Goal: Task Accomplishment & Management: Manage account settings

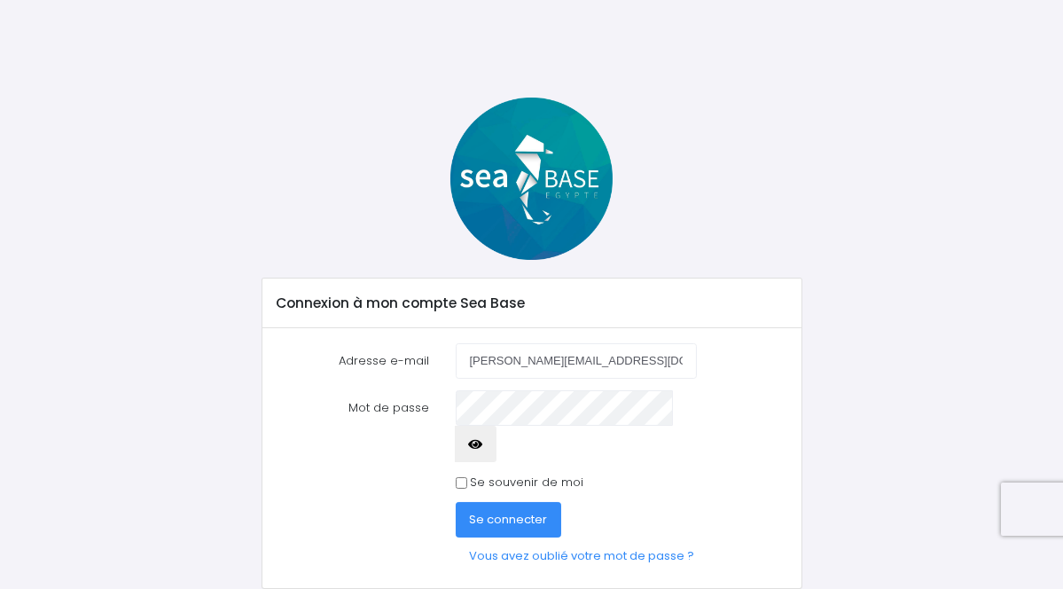
type input "[PERSON_NAME][EMAIL_ADDRESS][DOMAIN_NAME]"
click at [483, 444] on icon "button" at bounding box center [476, 444] width 14 height 0
click at [512, 511] on span "Se connecter" at bounding box center [509, 519] width 78 height 17
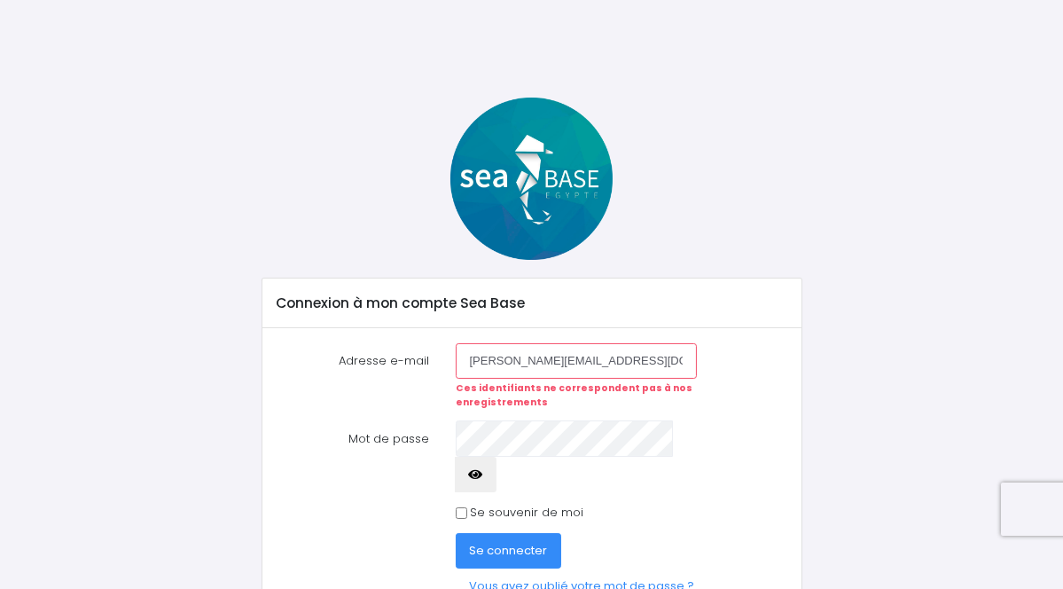
click at [511, 542] on span "Se connecter" at bounding box center [509, 550] width 78 height 17
click at [559, 568] on link "Vous avez oublié votre mot de passe ?" at bounding box center [583, 585] width 254 height 35
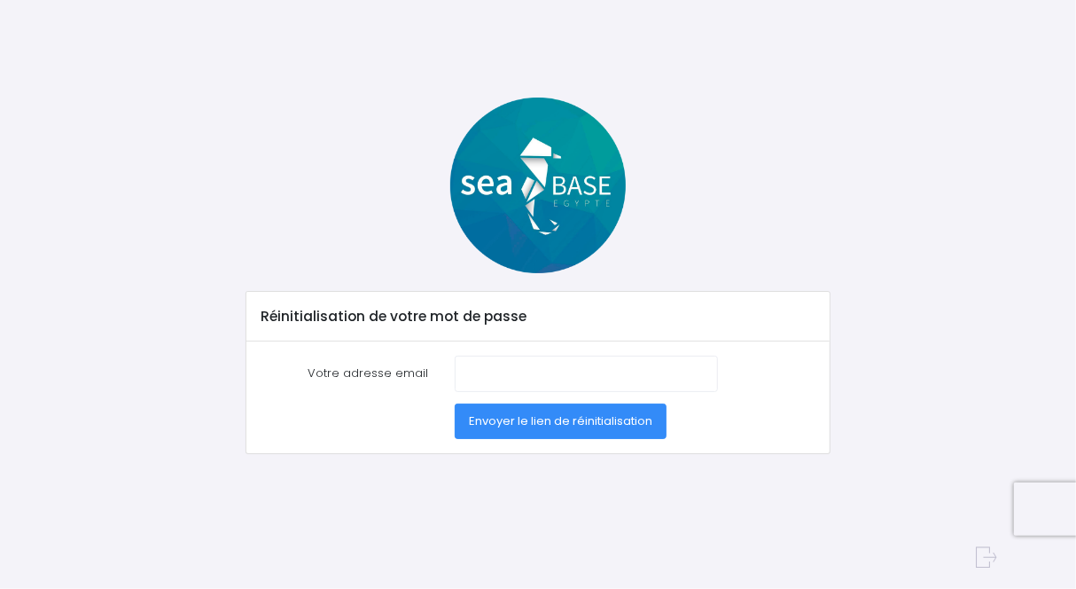
click at [451, 371] on div at bounding box center [587, 373] width 290 height 35
click at [462, 378] on input "Votre adresse email" at bounding box center [586, 373] width 263 height 35
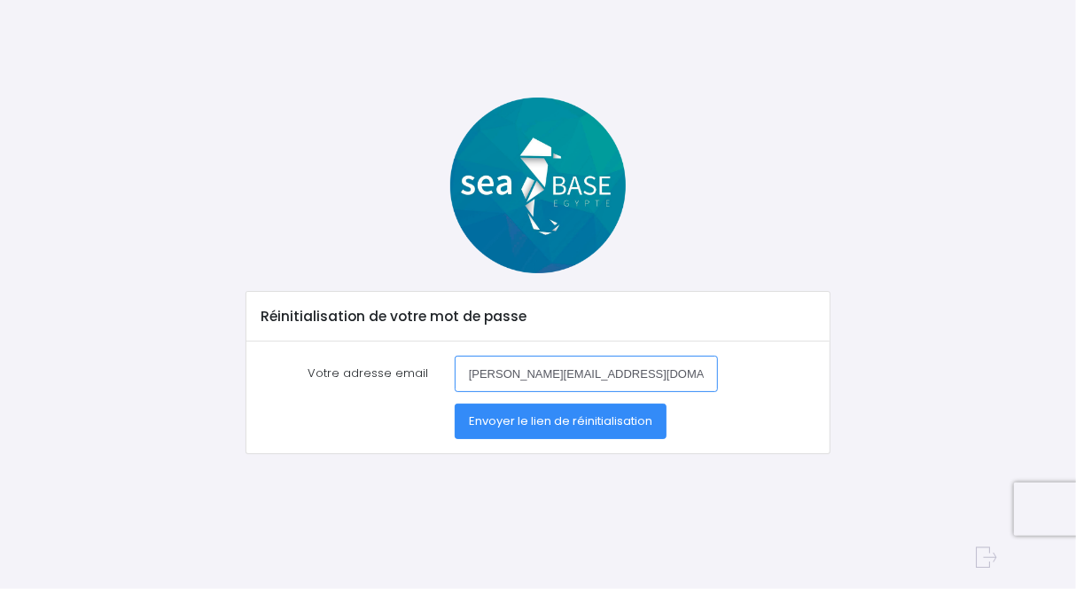
type input "m.abraham@a2mfs.fr"
click at [546, 425] on span "Envoyer le lien de réinitialisation" at bounding box center [561, 420] width 184 height 17
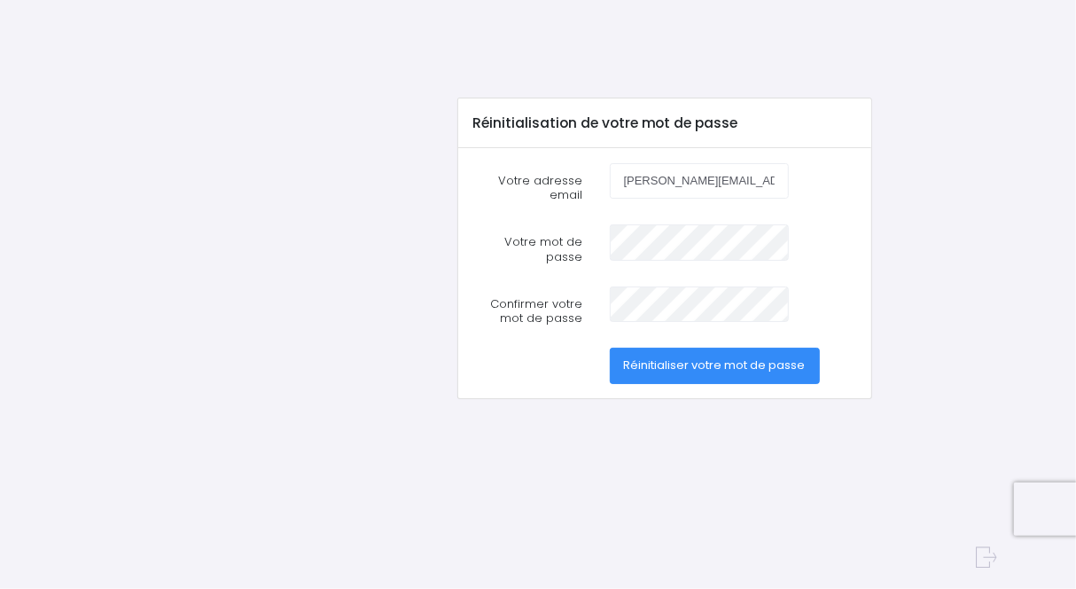
type input "[PERSON_NAME][EMAIL_ADDRESS][DOMAIN_NAME]"
click at [716, 365] on span "Réinitialiser votre mot de passe" at bounding box center [715, 364] width 182 height 17
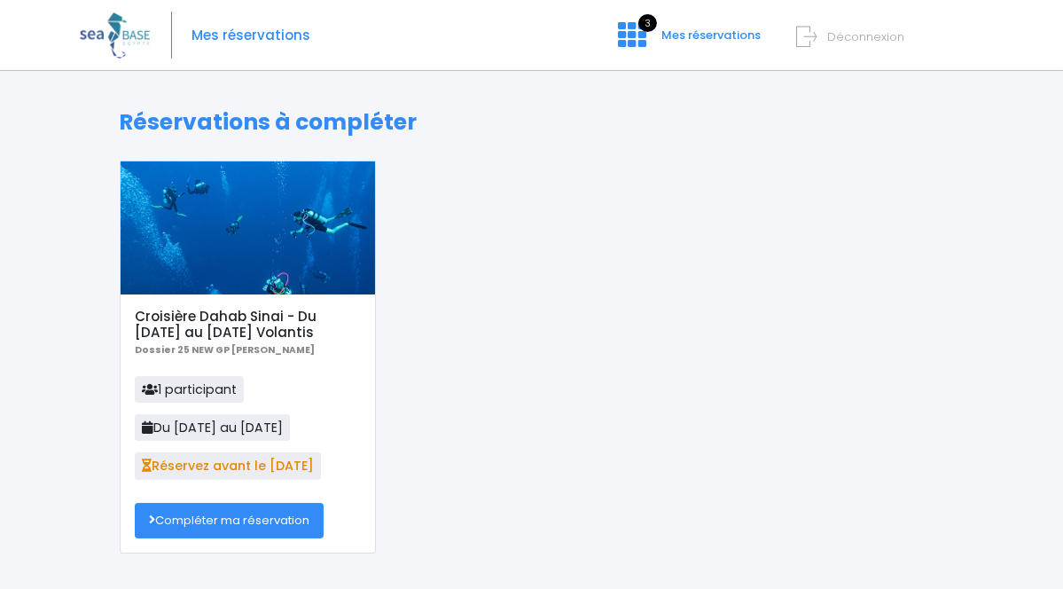
click at [209, 526] on link "Compléter ma réservation" at bounding box center [229, 520] width 189 height 35
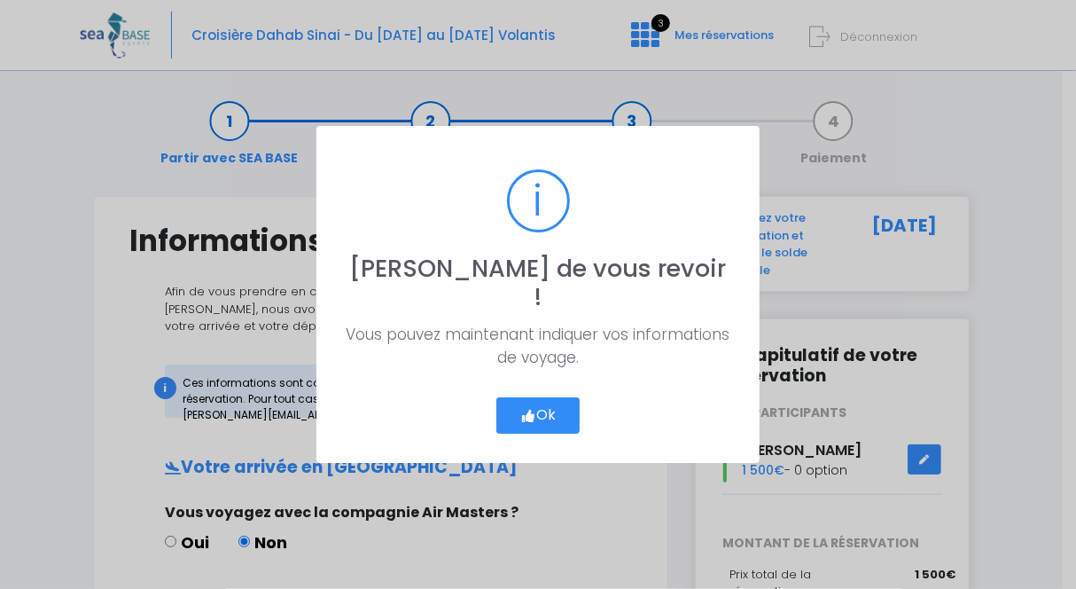
click at [537, 407] on button "Ok" at bounding box center [538, 415] width 83 height 37
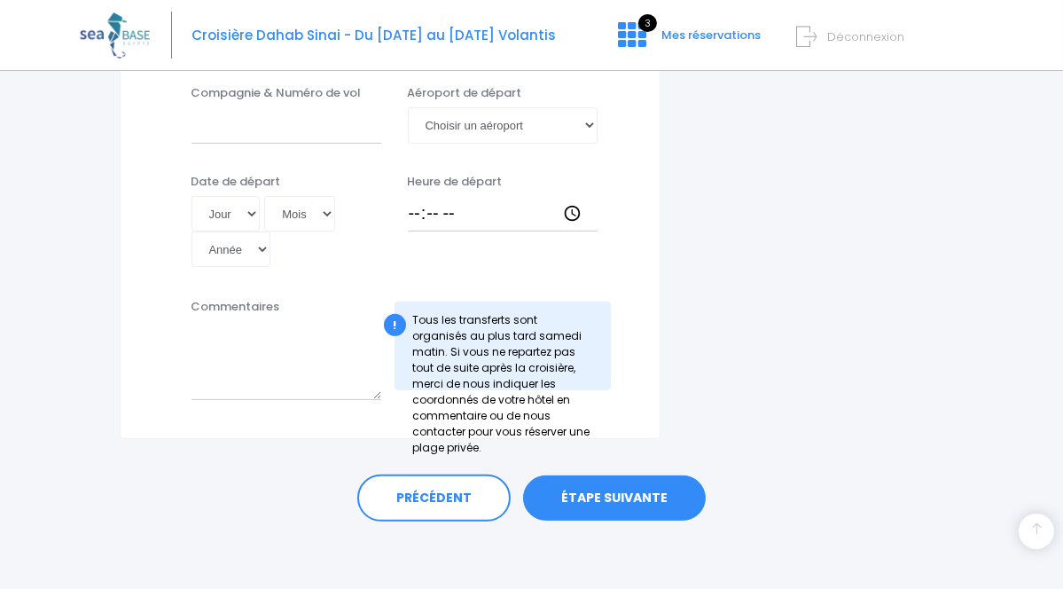
scroll to position [1003, 0]
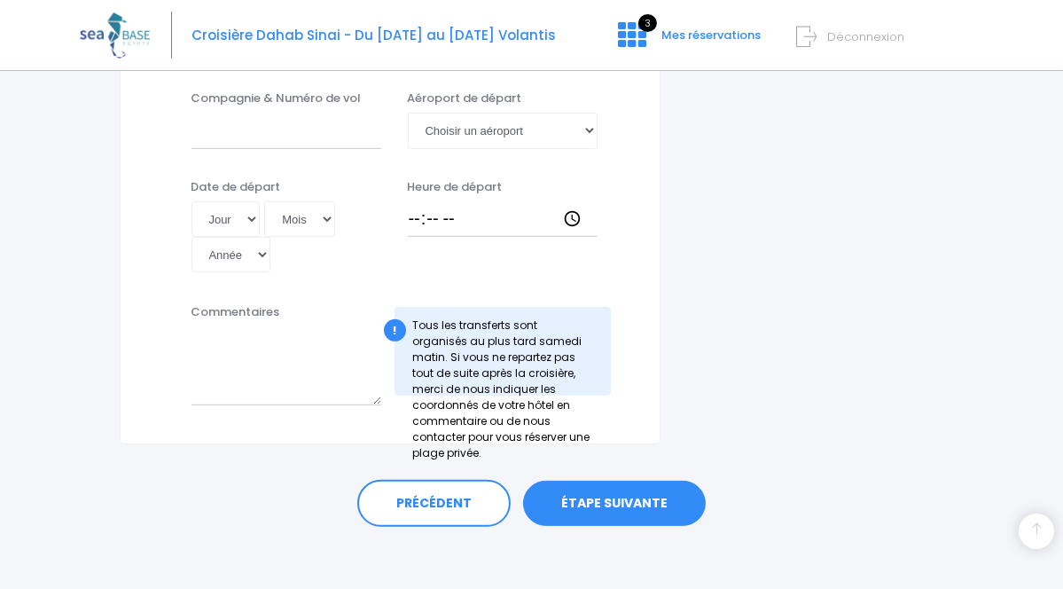
click at [605, 495] on link "ÉTAPE SUIVANTE" at bounding box center [614, 504] width 183 height 46
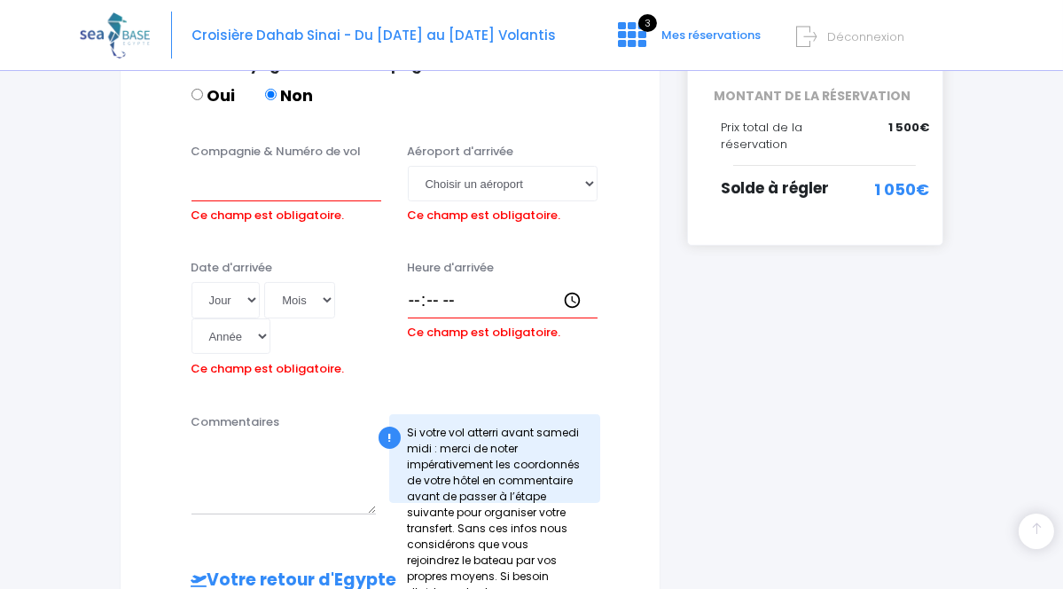
scroll to position [435, 0]
